Goal: Task Accomplishment & Management: Manage account settings

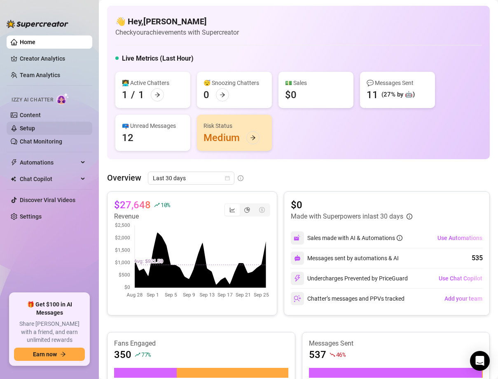
click at [33, 132] on link "Setup" at bounding box center [27, 128] width 15 height 7
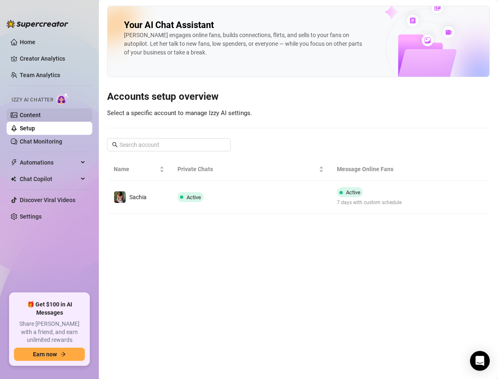
click at [40, 112] on link "Content" at bounding box center [30, 115] width 21 height 7
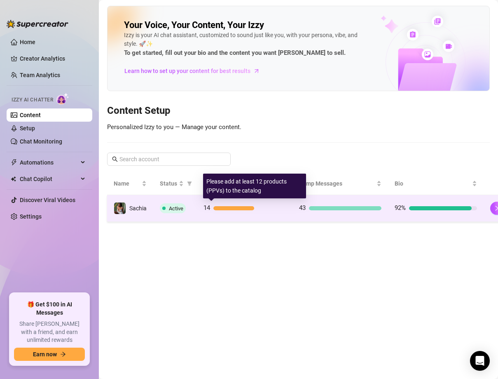
click at [205, 212] on span "14" at bounding box center [207, 208] width 7 height 10
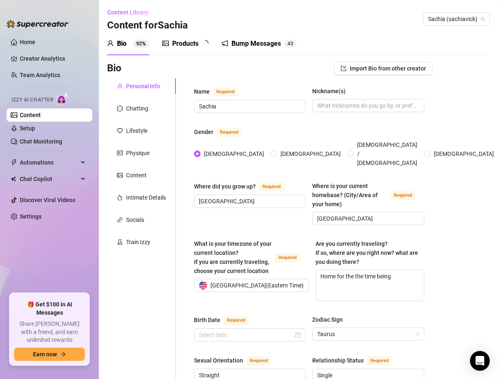
type input "[DATE]"
click at [35, 128] on link "Setup" at bounding box center [27, 128] width 15 height 7
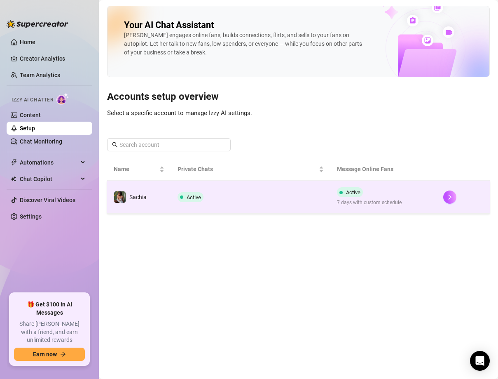
click at [206, 196] on div "Active" at bounding box center [192, 197] width 29 height 10
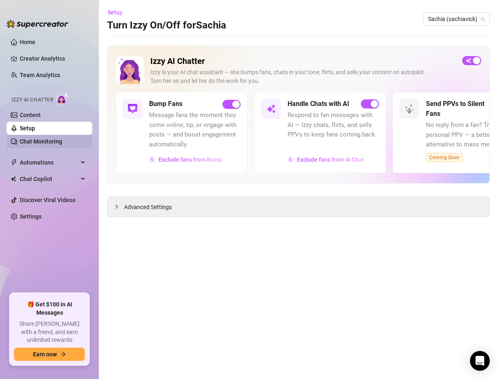
click at [54, 139] on link "Chat Monitoring" at bounding box center [41, 141] width 42 height 7
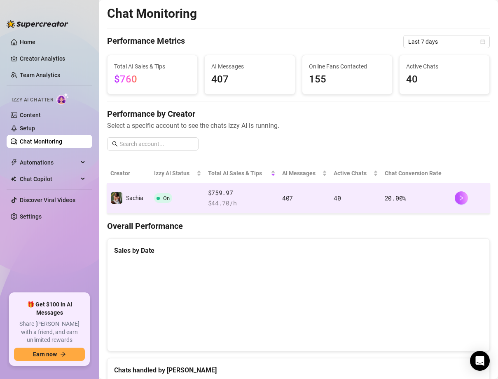
click at [176, 193] on td "On" at bounding box center [178, 198] width 54 height 31
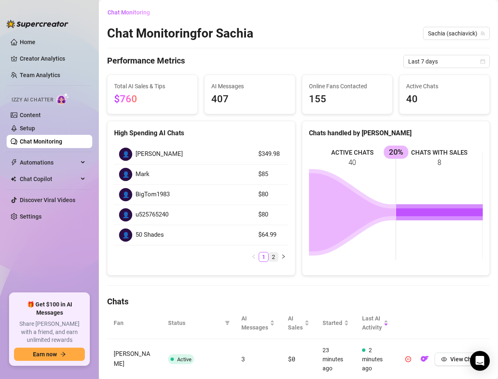
click at [273, 258] on link "2" at bounding box center [273, 256] width 9 height 9
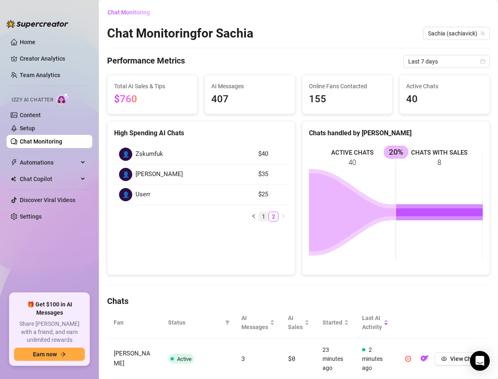
click at [264, 215] on link "1" at bounding box center [263, 216] width 9 height 9
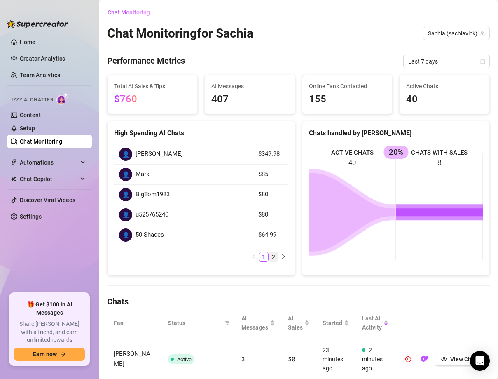
click at [272, 256] on link "2" at bounding box center [273, 256] width 9 height 9
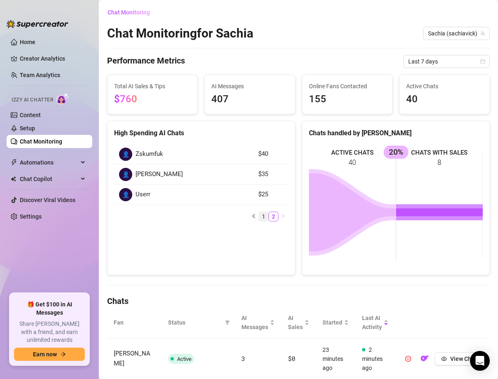
click at [263, 214] on link "1" at bounding box center [263, 216] width 9 height 9
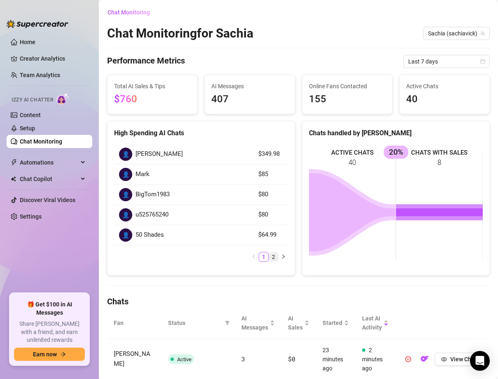
click at [275, 257] on link "2" at bounding box center [273, 256] width 9 height 9
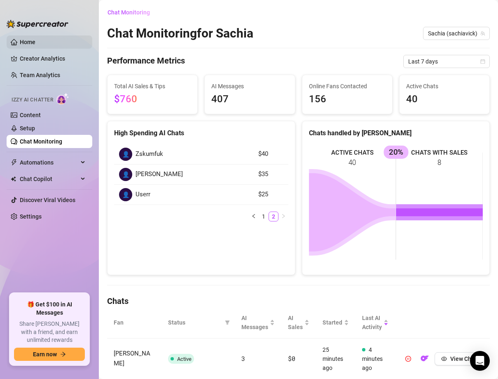
click at [35, 39] on link "Home" at bounding box center [28, 42] width 16 height 7
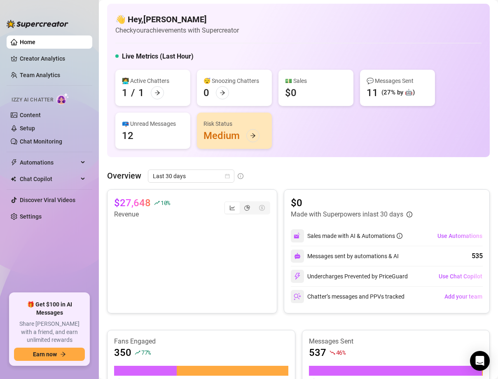
scroll to position [1, 0]
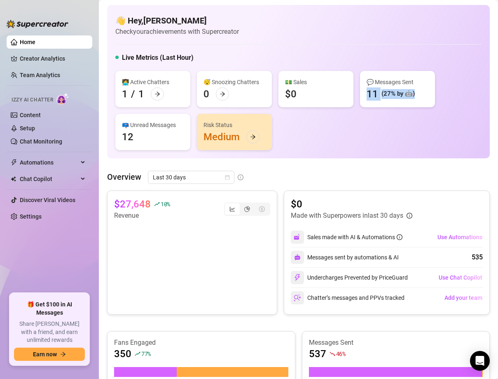
drag, startPoint x: 367, startPoint y: 94, endPoint x: 410, endPoint y: 109, distance: 46.0
click at [410, 109] on div "👩‍💻 Active Chatters 1 / 1 😴 Snoozing Chatters 0 💵 Sales $0 💬 Messages Sent 11 (…" at bounding box center [298, 110] width 367 height 79
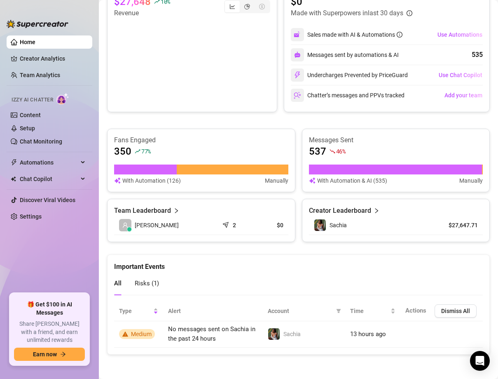
scroll to position [0, 0]
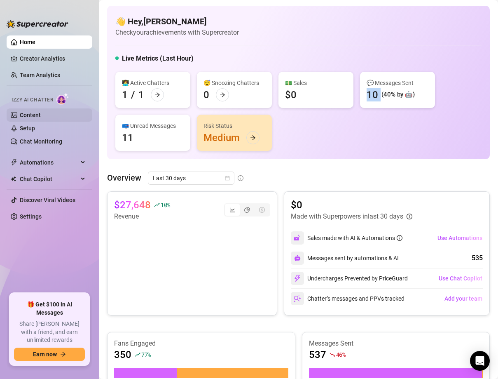
click at [40, 113] on link "Content" at bounding box center [30, 115] width 21 height 7
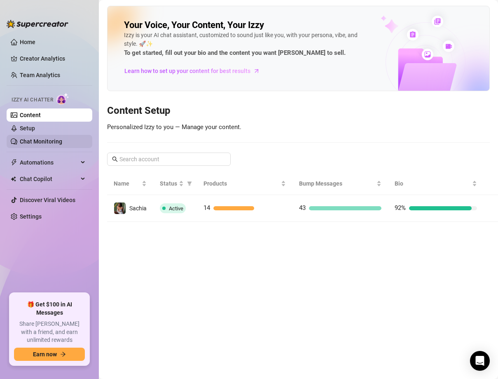
click at [47, 141] on link "Chat Monitoring" at bounding box center [41, 141] width 42 height 7
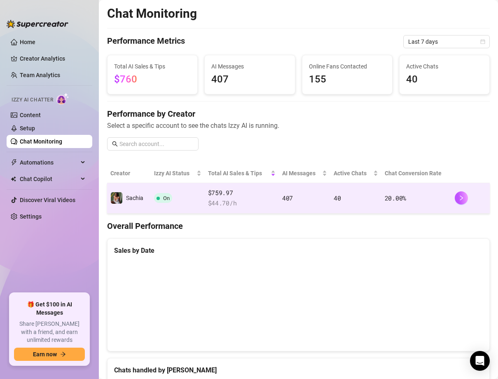
click at [195, 199] on td "On" at bounding box center [178, 198] width 54 height 31
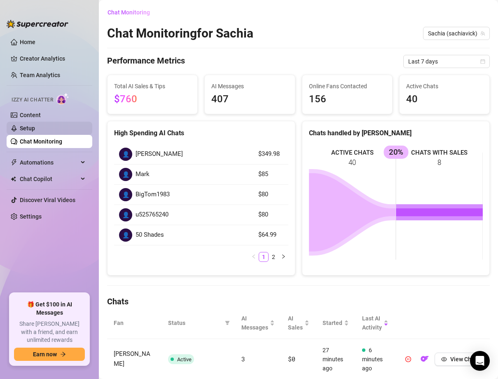
click at [35, 129] on link "Setup" at bounding box center [27, 128] width 15 height 7
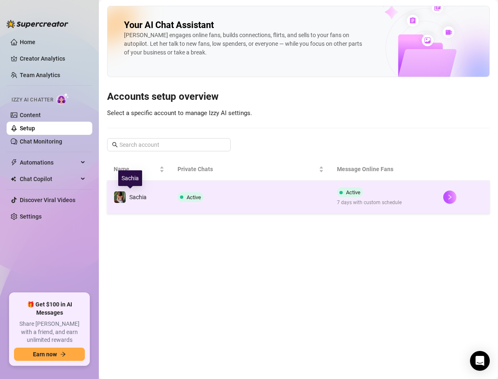
click at [142, 197] on span "Sachia" at bounding box center [137, 197] width 17 height 7
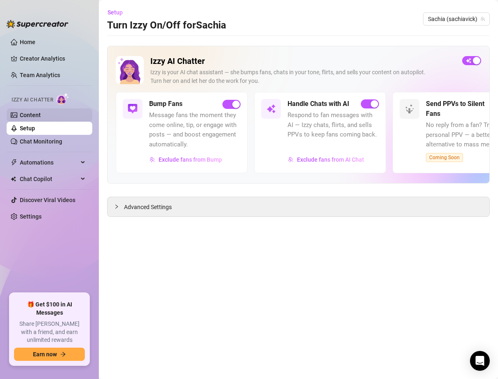
click at [41, 118] on link "Content" at bounding box center [30, 115] width 21 height 7
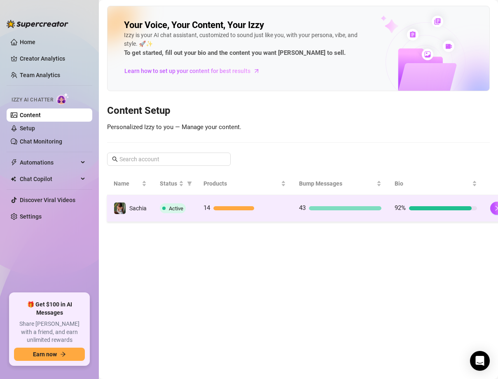
click at [204, 219] on td "14" at bounding box center [245, 208] width 96 height 27
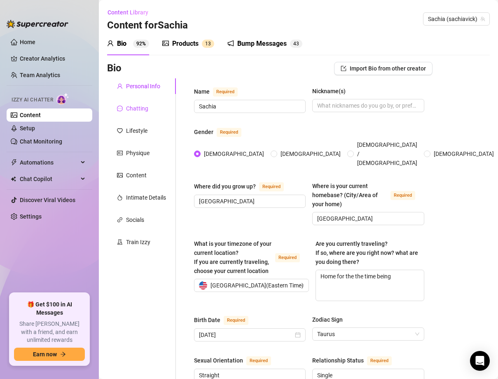
click at [132, 111] on div "Chatting" at bounding box center [137, 108] width 22 height 9
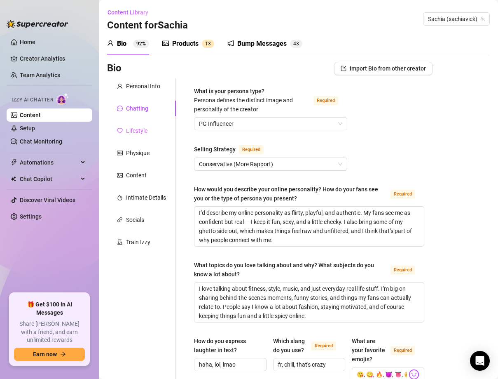
click at [132, 136] on div "Lifestyle" at bounding box center [141, 131] width 69 height 16
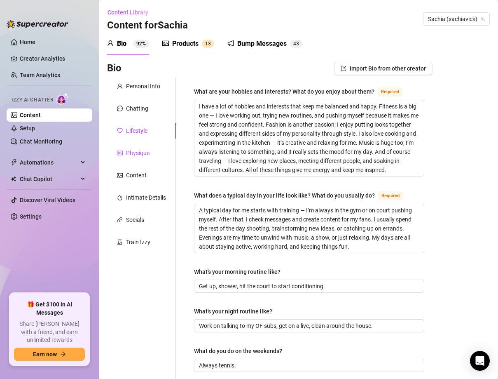
click at [142, 150] on div "Physique" at bounding box center [138, 152] width 24 height 9
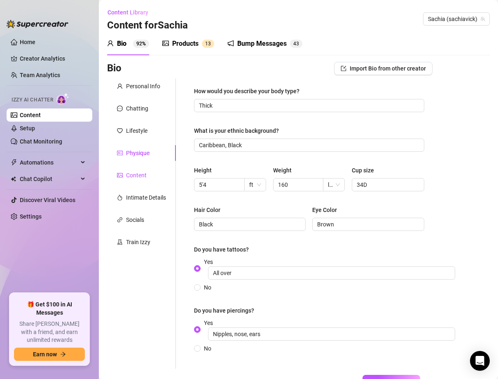
click at [141, 173] on div "Content" at bounding box center [136, 175] width 21 height 9
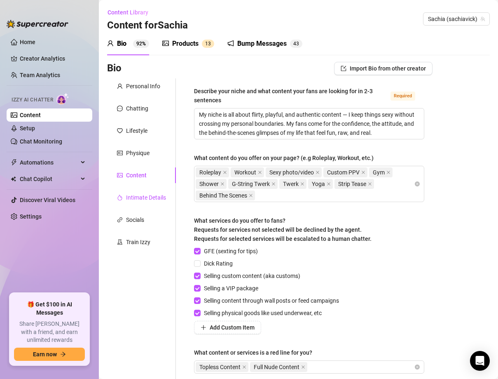
click at [141, 199] on div "Intimate Details" at bounding box center [146, 197] width 40 height 9
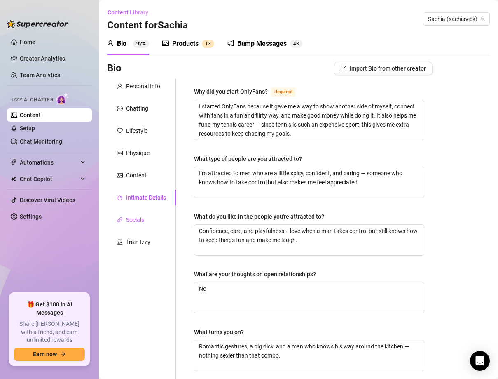
click at [136, 220] on div "Socials" at bounding box center [135, 219] width 18 height 9
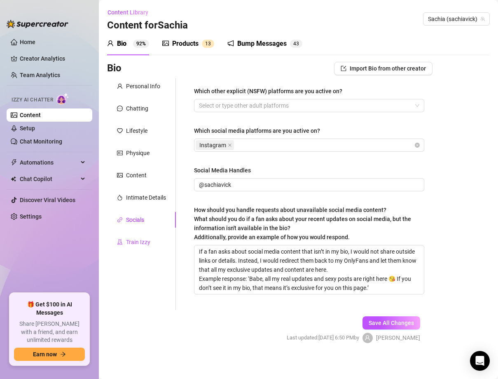
click at [139, 243] on div "Train Izzy" at bounding box center [138, 241] width 24 height 9
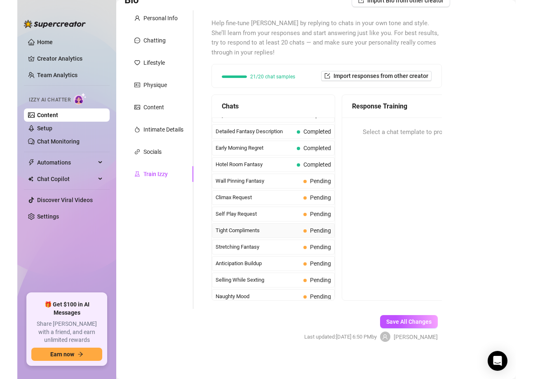
scroll to position [309, 0]
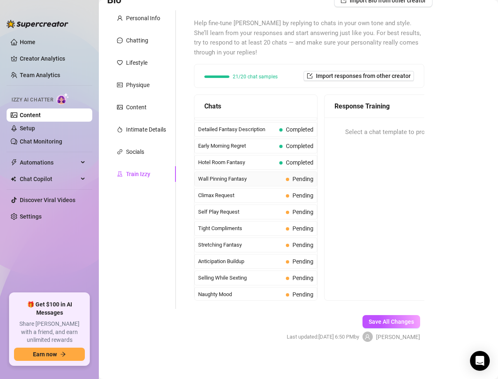
click at [268, 179] on span "Wall Pinning Fantasy" at bounding box center [240, 179] width 85 height 8
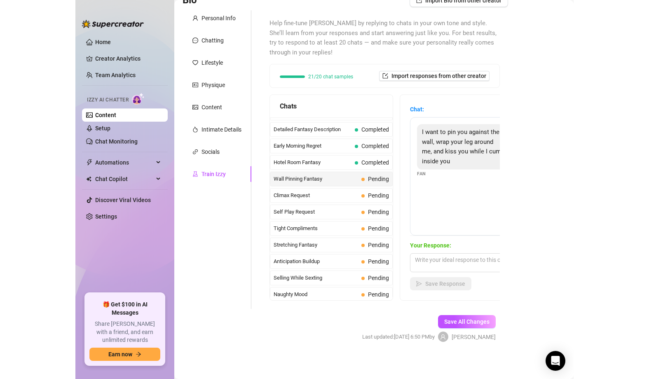
scroll to position [60, 0]
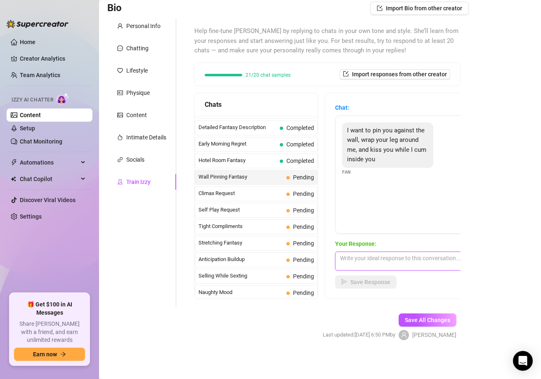
click at [388, 258] on textarea at bounding box center [407, 260] width 144 height 19
click at [498, 214] on div "Bio Import Bio from other creator Personal Info Chatting Lifestyle Physique Con…" at bounding box center [319, 178] width 425 height 353
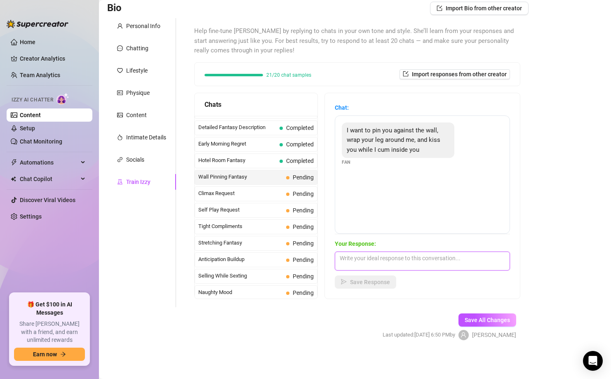
click at [359, 266] on textarea at bounding box center [422, 260] width 175 height 19
click at [272, 199] on div "Climax Request Pending" at bounding box center [256, 193] width 123 height 15
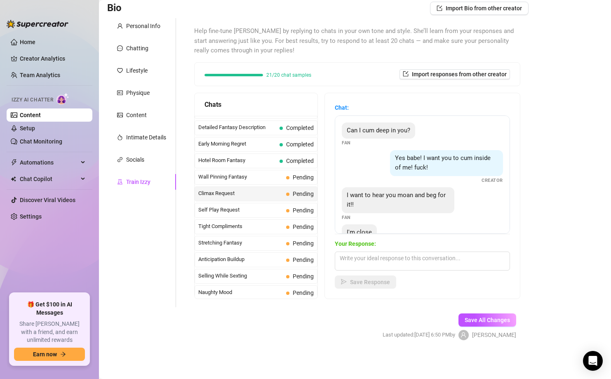
scroll to position [0, 0]
drag, startPoint x: 348, startPoint y: 130, endPoint x: 412, endPoint y: 135, distance: 64.1
click at [414, 135] on div "Can I cum deep in you?" at bounding box center [378, 130] width 73 height 16
drag, startPoint x: 395, startPoint y: 157, endPoint x: 470, endPoint y: 172, distance: 76.5
click at [470, 172] on div "Yes babe! I want you to cum inside of me! fuck!" at bounding box center [446, 163] width 113 height 26
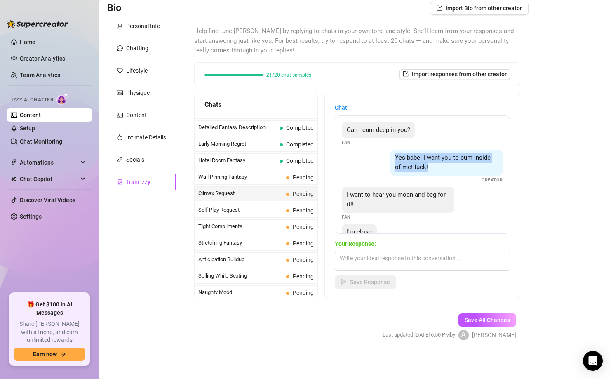
scroll to position [25, 0]
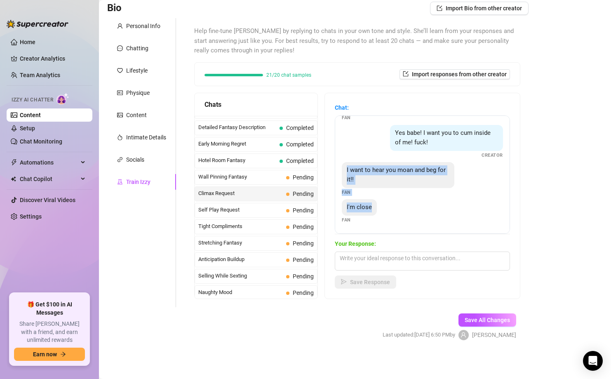
drag, startPoint x: 347, startPoint y: 169, endPoint x: 373, endPoint y: 205, distance: 44.2
click at [373, 205] on div "Can I cum deep in you? Fan Yes babe! I want you to cum inside of me! fuck! Crea…" at bounding box center [422, 174] width 175 height 118
click at [373, 205] on div "I'm close" at bounding box center [359, 207] width 35 height 16
click at [350, 260] on textarea at bounding box center [422, 260] width 175 height 19
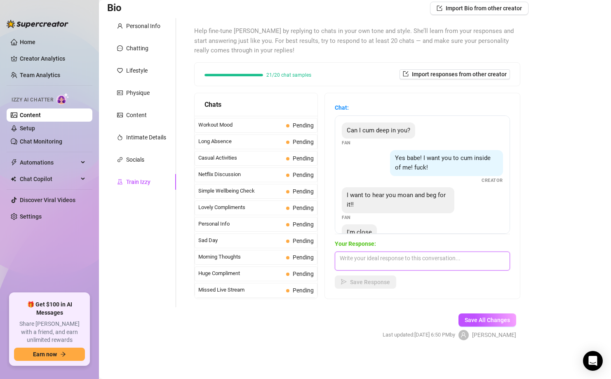
scroll to position [0, 0]
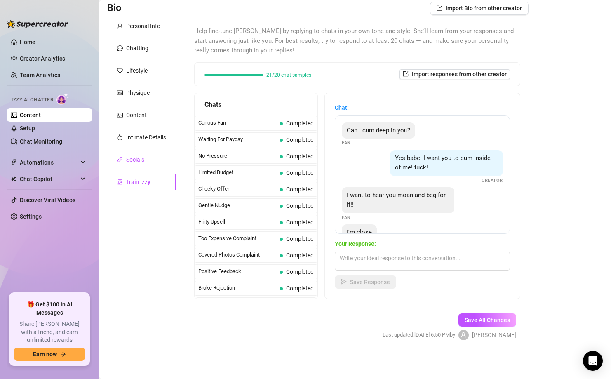
click at [137, 159] on div "Socials" at bounding box center [135, 159] width 18 height 9
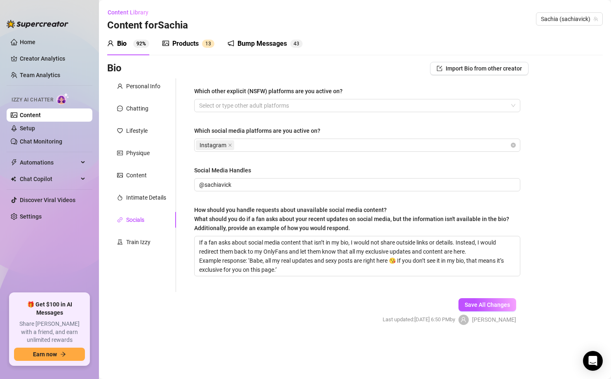
click at [152, 212] on div "Socials" at bounding box center [141, 220] width 69 height 16
click at [150, 198] on div "Intimate Details" at bounding box center [146, 197] width 40 height 9
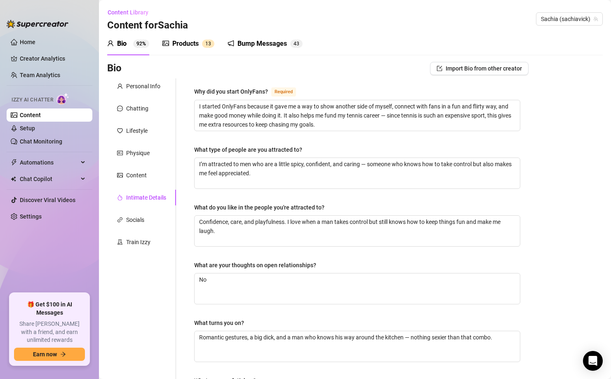
click at [131, 165] on div "Personal Info Chatting Lifestyle Physique Content Intimate Details Socials Trai…" at bounding box center [141, 285] width 69 height 415
click at [131, 181] on div "Content" at bounding box center [141, 175] width 69 height 16
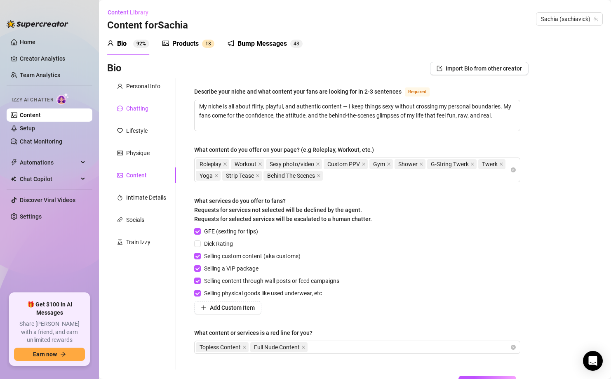
click at [138, 111] on div "Chatting" at bounding box center [137, 108] width 22 height 9
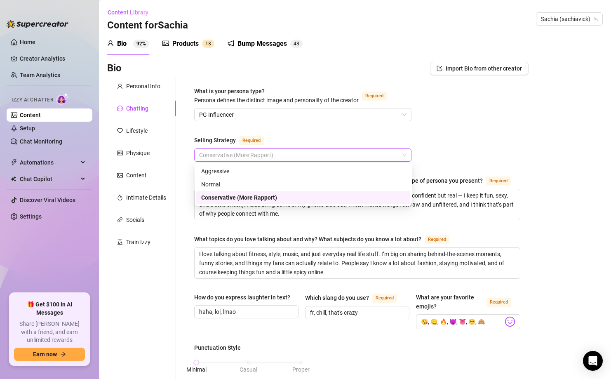
click at [226, 157] on span "Conservative (More Rapport)" at bounding box center [302, 155] width 207 height 12
click at [238, 155] on span "Conservative (More Rapport)" at bounding box center [302, 155] width 207 height 12
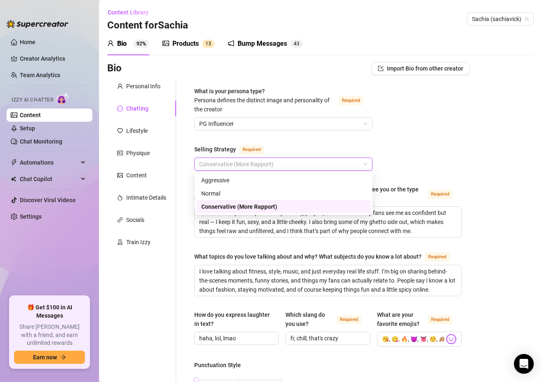
click at [269, 166] on span "Conservative (More Rapport)" at bounding box center [283, 164] width 168 height 12
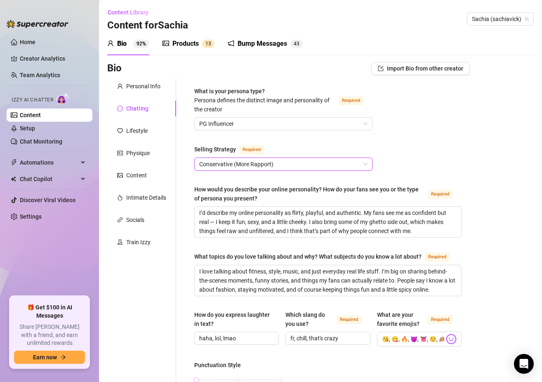
click at [257, 165] on span "Conservative (More Rapport)" at bounding box center [283, 164] width 168 height 12
click at [135, 132] on div "Lifestyle" at bounding box center [136, 130] width 21 height 9
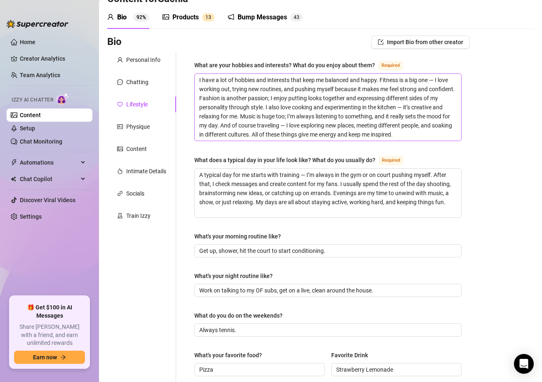
scroll to position [28, 0]
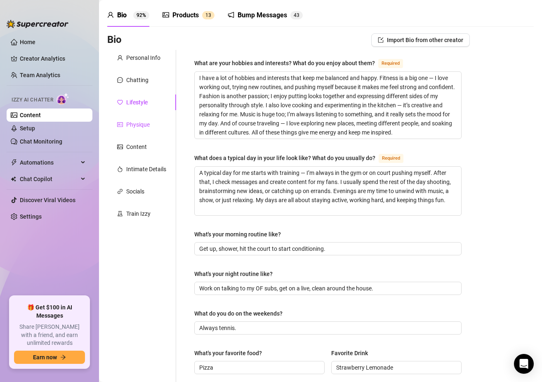
click at [136, 124] on div "Physique" at bounding box center [138, 124] width 24 height 9
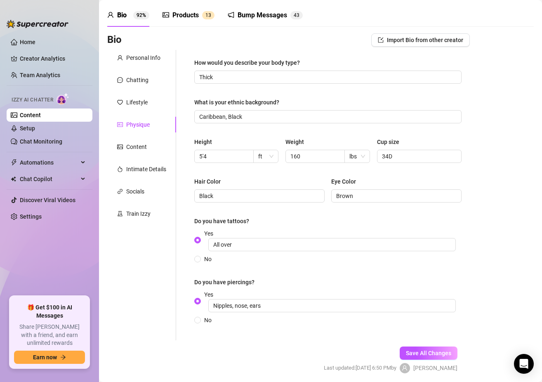
scroll to position [59, 0]
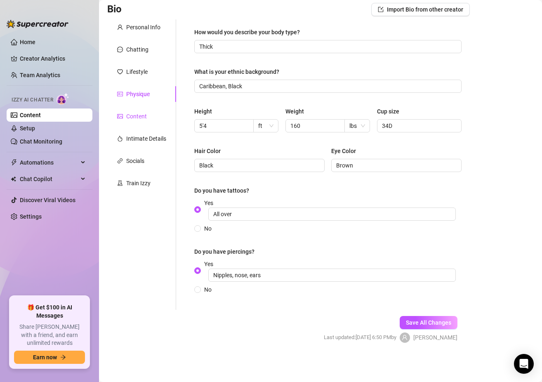
click at [135, 115] on div "Content" at bounding box center [136, 116] width 21 height 9
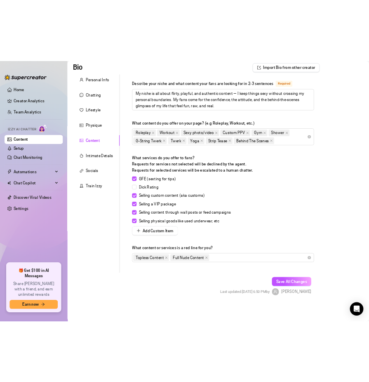
scroll to position [59, 0]
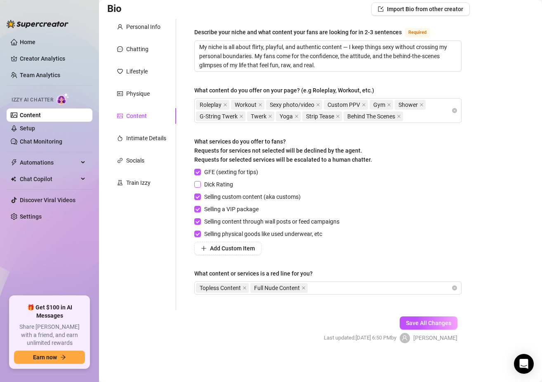
click at [214, 185] on span "Dick Rating" at bounding box center [218, 184] width 35 height 9
click at [200, 185] on input "Dick Rating" at bounding box center [197, 184] width 6 height 6
checkbox input "true"
click at [219, 245] on span "Add Custom Item" at bounding box center [232, 248] width 45 height 7
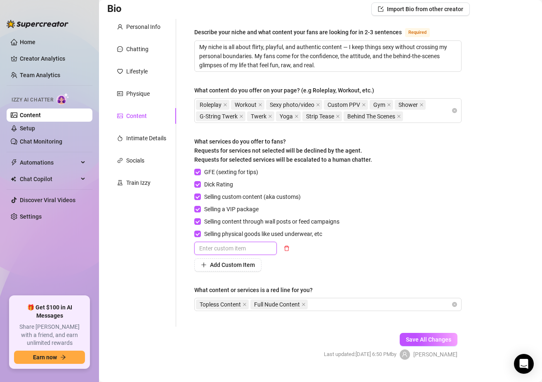
click at [221, 247] on input "text" at bounding box center [235, 248] width 82 height 13
type input "1"
type input "One on one video/voice call"
click at [230, 262] on span "Add Custom Item" at bounding box center [232, 264] width 45 height 7
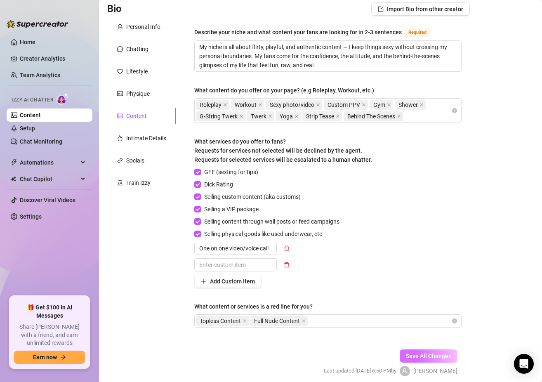
click at [437, 351] on button "Save All Changes" at bounding box center [429, 355] width 58 height 13
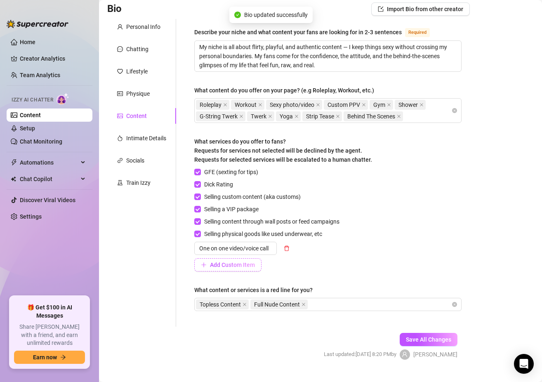
click at [243, 260] on button "Add Custom Item" at bounding box center [227, 264] width 67 height 13
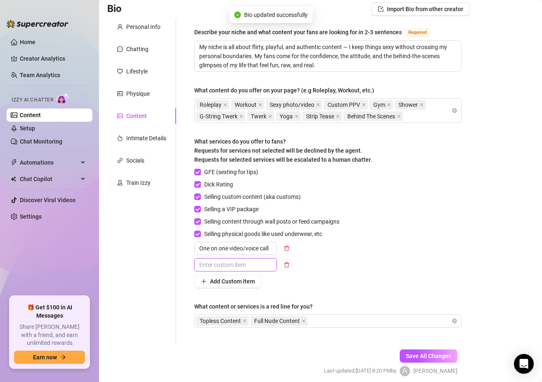
click at [237, 268] on input "text" at bounding box center [235, 264] width 82 height 13
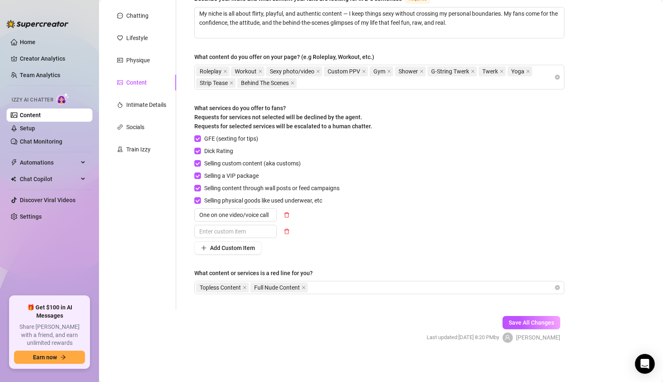
scroll to position [92, 0]
click at [41, 114] on link "Content" at bounding box center [30, 115] width 21 height 7
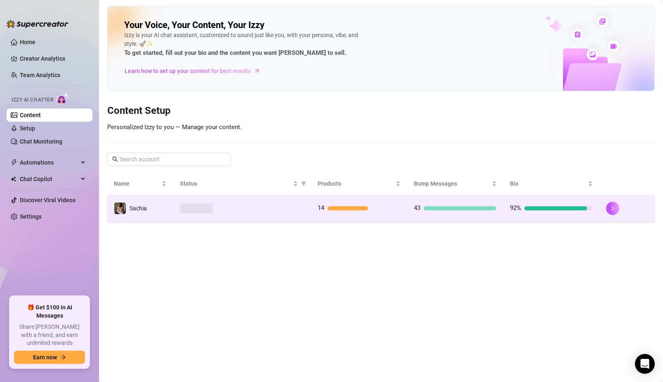
click at [202, 214] on td at bounding box center [242, 208] width 138 height 27
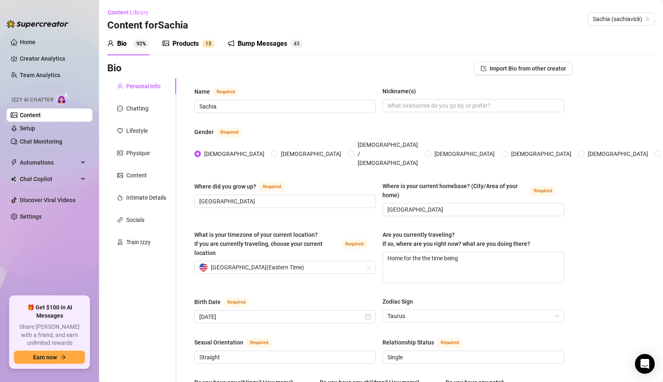
click at [188, 47] on div "Products" at bounding box center [185, 44] width 26 height 10
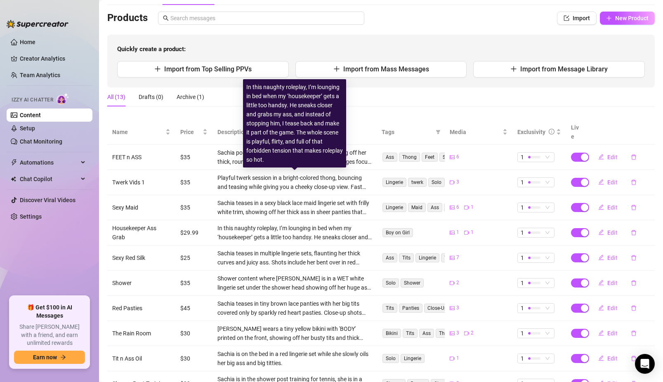
scroll to position [103, 0]
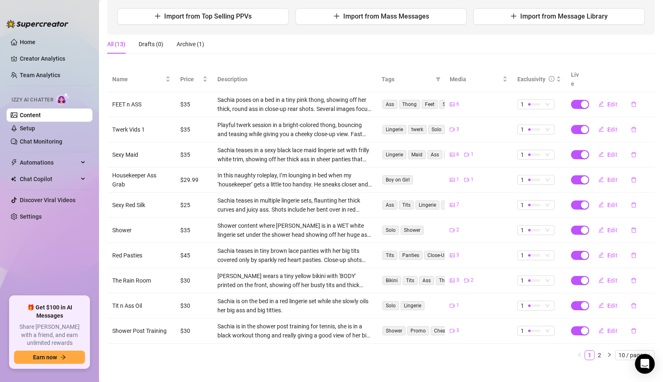
click at [128, 195] on td "Sexy Red Silk" at bounding box center [141, 205] width 68 height 25
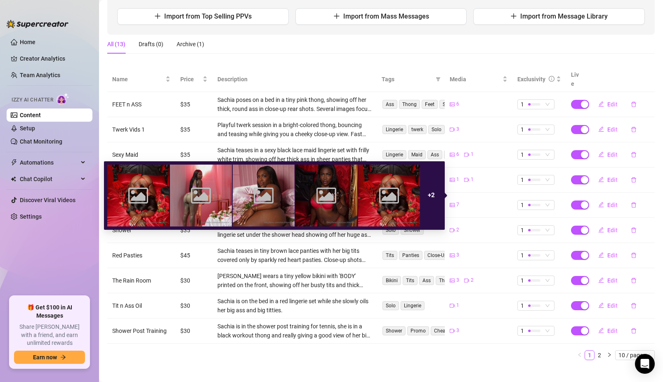
click at [453, 202] on icon "picture" at bounding box center [451, 204] width 5 height 5
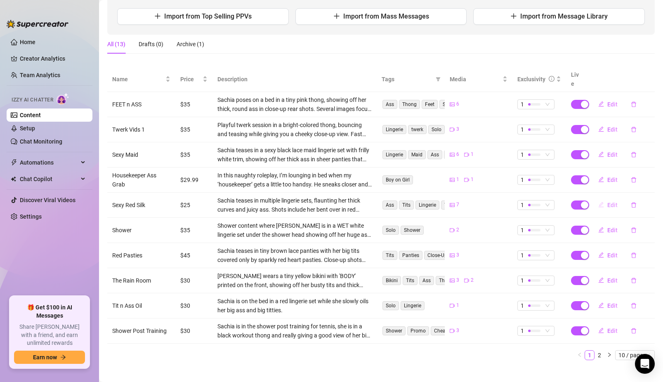
click at [498, 202] on span "Edit" at bounding box center [612, 205] width 10 height 7
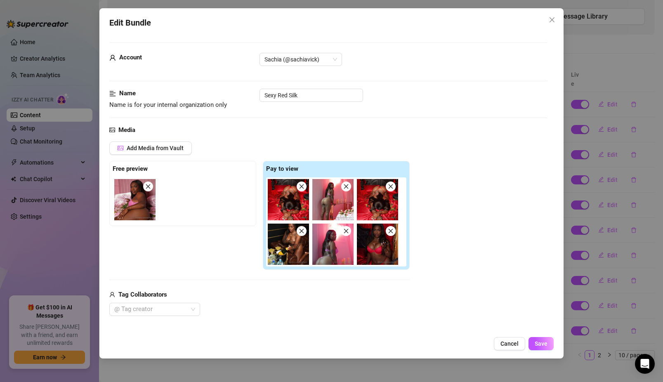
click at [388, 187] on icon "close" at bounding box center [391, 186] width 6 height 6
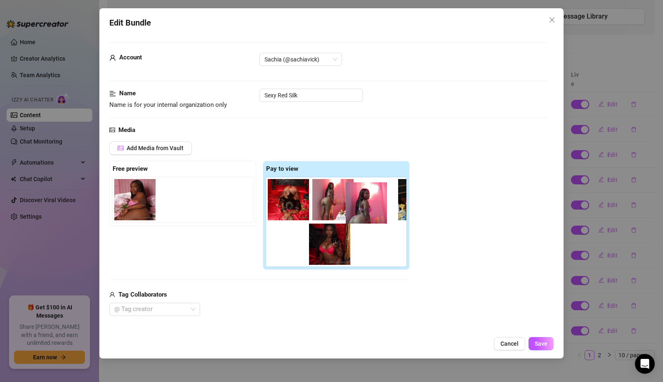
drag, startPoint x: 289, startPoint y: 245, endPoint x: 371, endPoint y: 198, distance: 94.8
click at [371, 198] on div at bounding box center [337, 221] width 143 height 89
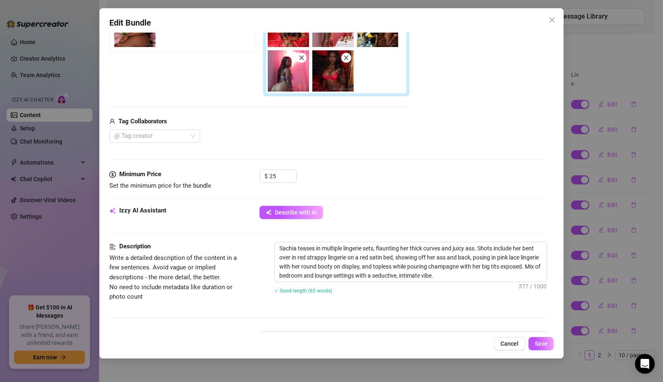
scroll to position [174, 0]
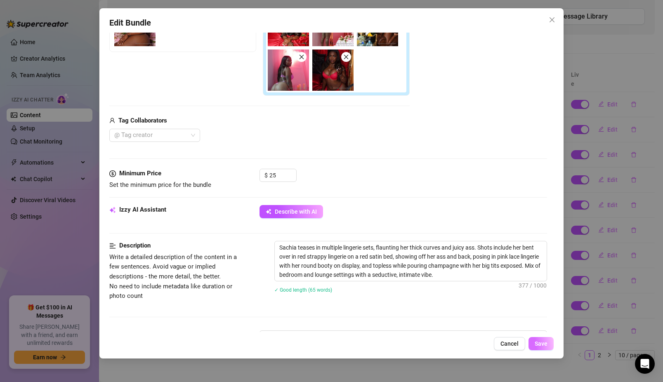
click at [498, 342] on span "Save" at bounding box center [540, 343] width 13 height 7
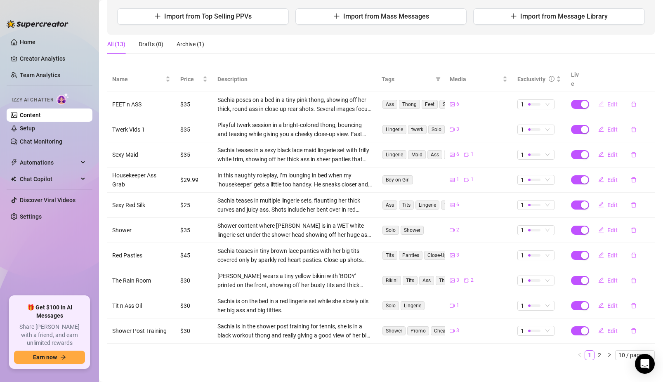
click at [498, 101] on span "Edit" at bounding box center [612, 104] width 10 height 7
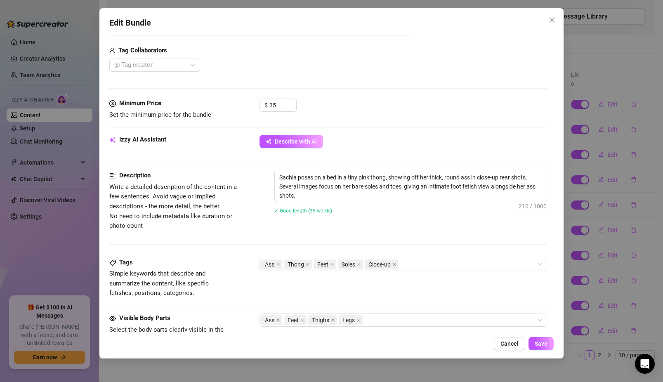
scroll to position [244, 0]
click at [281, 103] on input "35" at bounding box center [282, 105] width 27 height 12
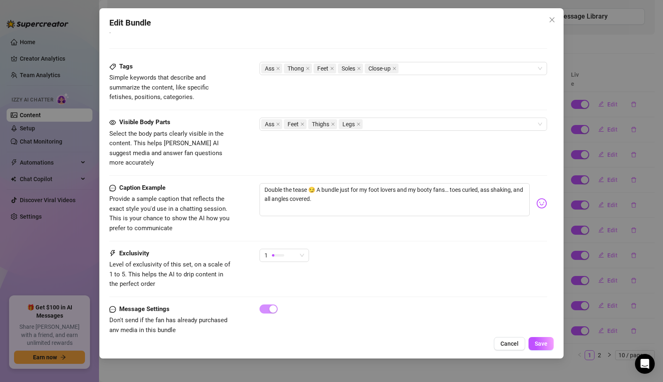
scroll to position [448, 0]
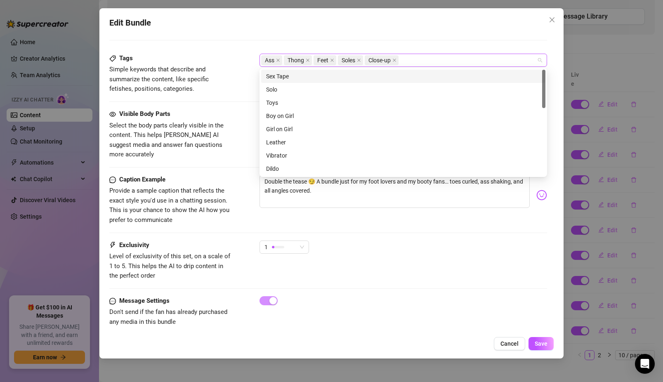
click at [439, 61] on div "Ass Thong Feet Soles Close-up" at bounding box center [398, 60] width 275 height 12
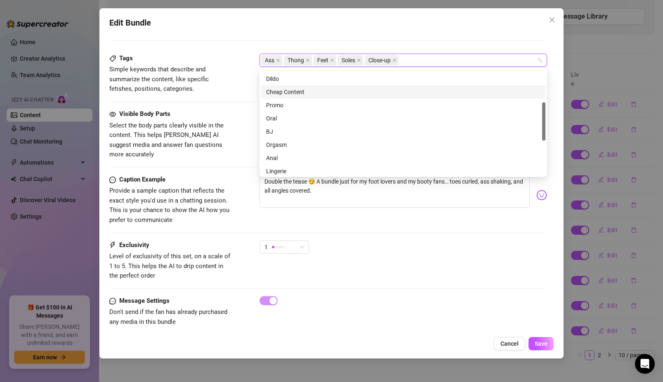
click at [310, 91] on div "Cheap Content" at bounding box center [403, 91] width 274 height 9
click at [204, 123] on span "Select the body parts clearly visible in the content. This helps [PERSON_NAME] …" at bounding box center [166, 140] width 114 height 37
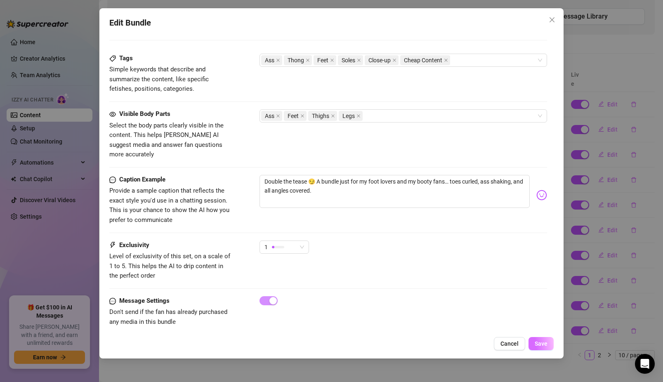
click at [498, 341] on span "Save" at bounding box center [540, 343] width 13 height 7
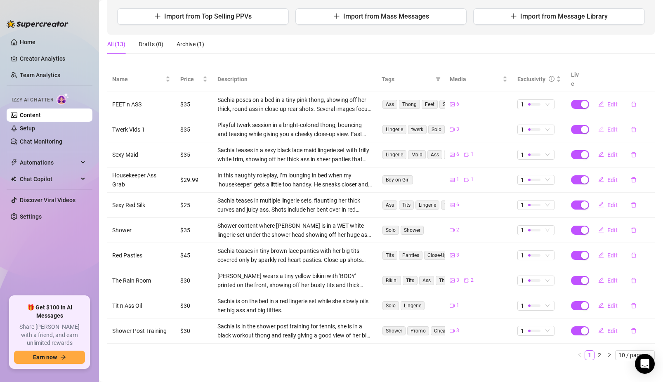
click at [498, 123] on button "Edit" at bounding box center [607, 129] width 33 height 13
type textarea "Type your message here..."
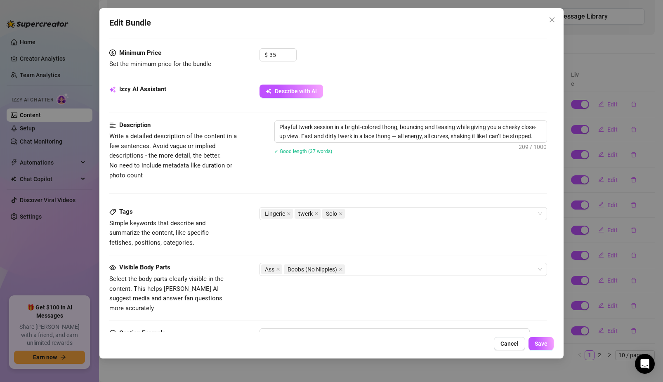
scroll to position [252, 0]
click at [278, 51] on input "35" at bounding box center [282, 54] width 27 height 12
type input "3"
type input "2"
type input "30"
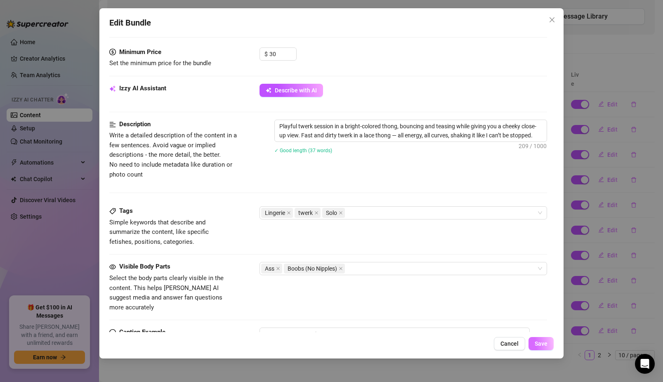
click at [498, 342] on span "Save" at bounding box center [540, 343] width 13 height 7
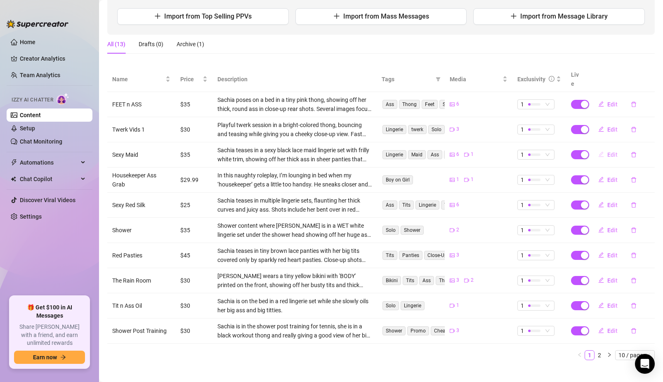
click at [498, 151] on span "Edit" at bounding box center [612, 154] width 10 height 7
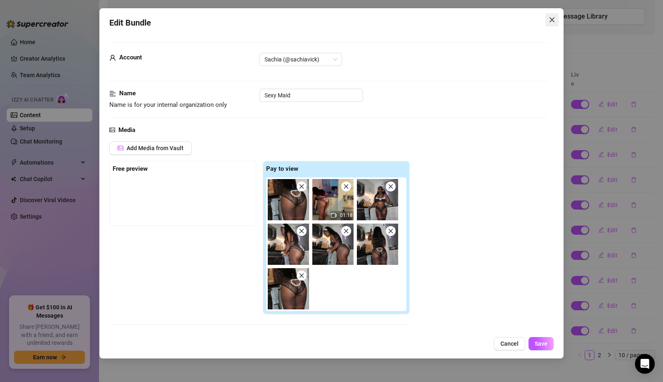
click at [498, 19] on icon "close" at bounding box center [551, 19] width 7 height 7
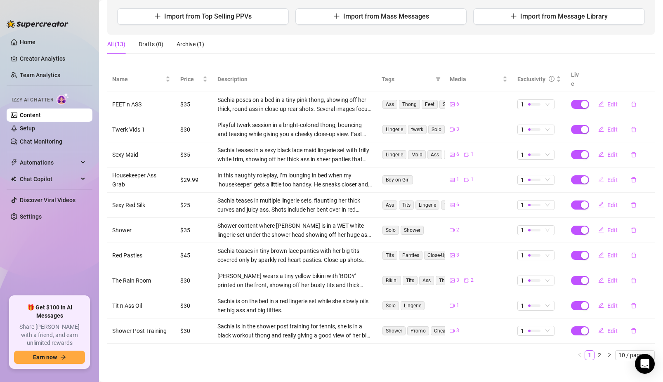
click at [498, 176] on span "Edit" at bounding box center [612, 179] width 10 height 7
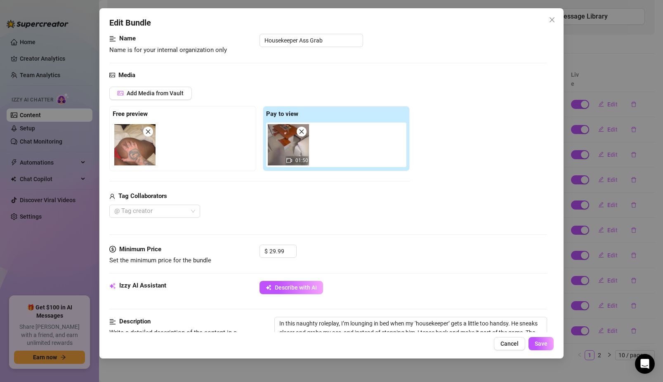
scroll to position [55, 0]
click at [498, 16] on button "Close" at bounding box center [551, 19] width 13 height 13
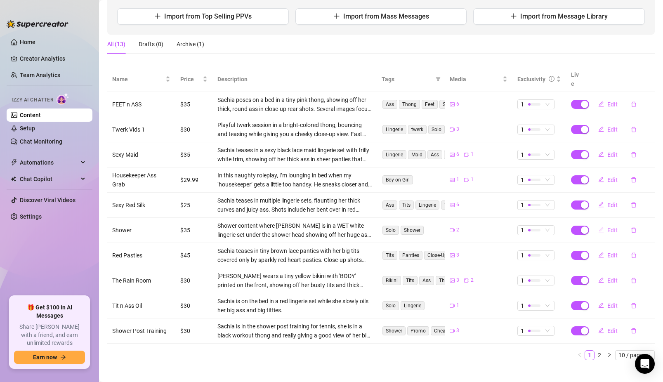
click at [498, 227] on span "Edit" at bounding box center [612, 230] width 10 height 7
type textarea "Just catching me in the shower post workout ;)"
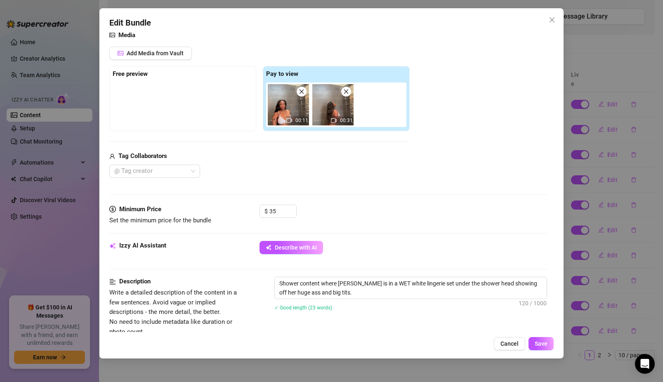
scroll to position [109, 0]
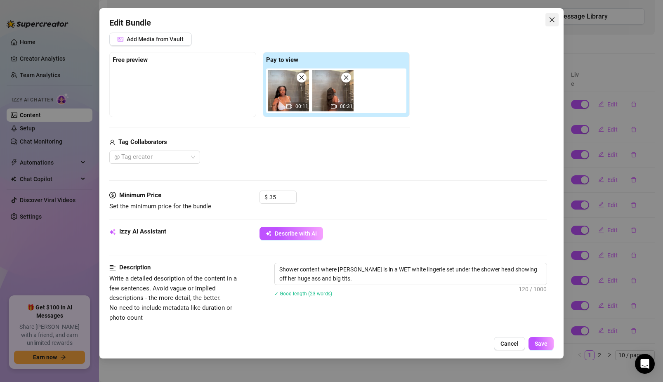
click at [498, 19] on span "Close" at bounding box center [551, 19] width 13 height 7
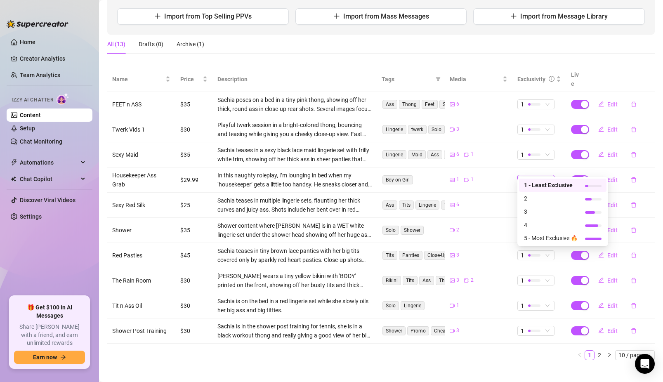
click at [498, 176] on div at bounding box center [534, 180] width 12 height 8
click at [498, 202] on span "2" at bounding box center [551, 198] width 54 height 9
